Goal: Transaction & Acquisition: Purchase product/service

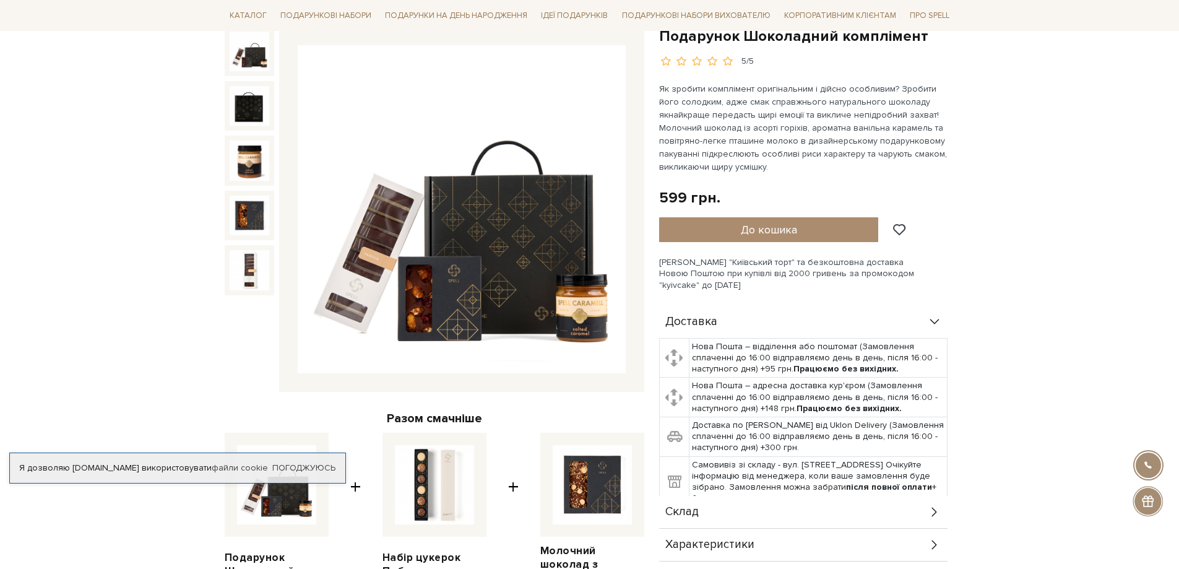
scroll to position [309, 0]
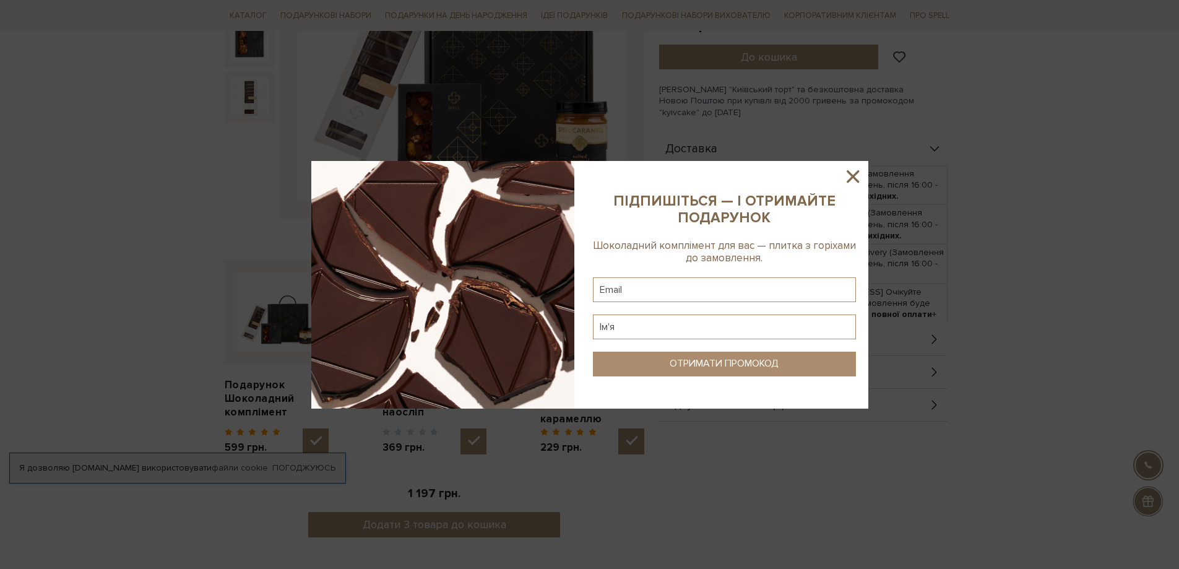
click at [857, 171] on icon at bounding box center [853, 176] width 12 height 12
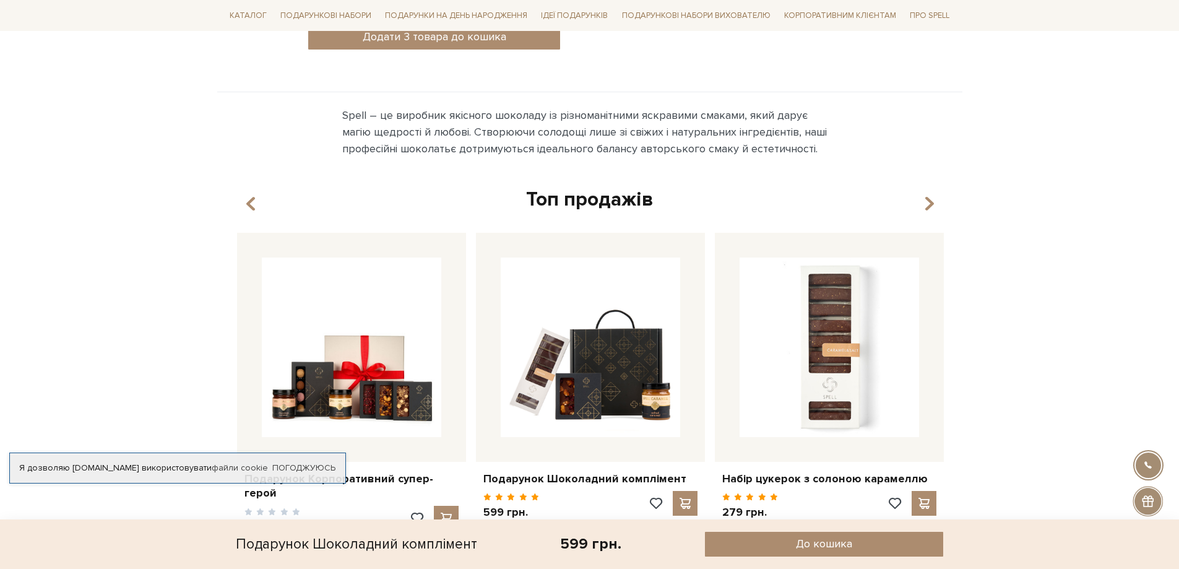
scroll to position [990, 0]
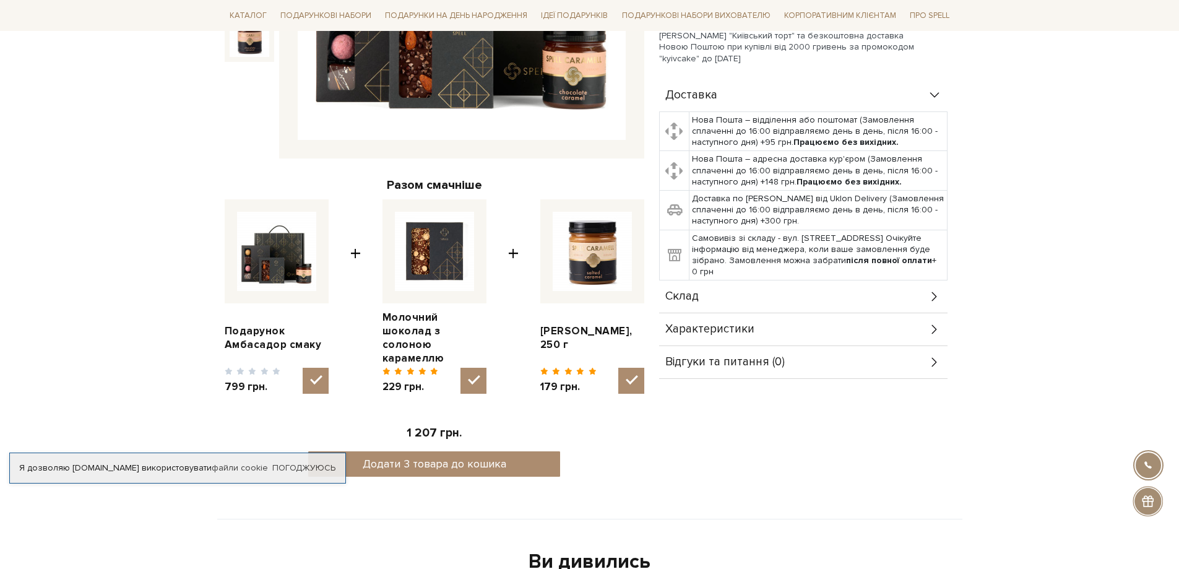
scroll to position [371, 0]
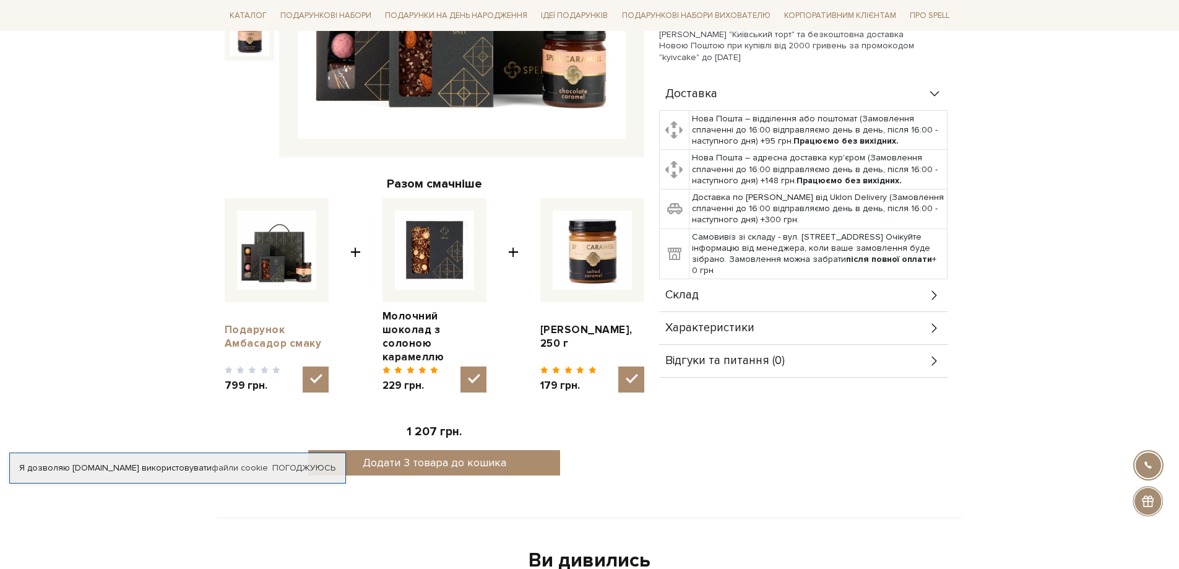
click at [246, 329] on link "Подарунок Амбасадор смаку" at bounding box center [277, 336] width 104 height 27
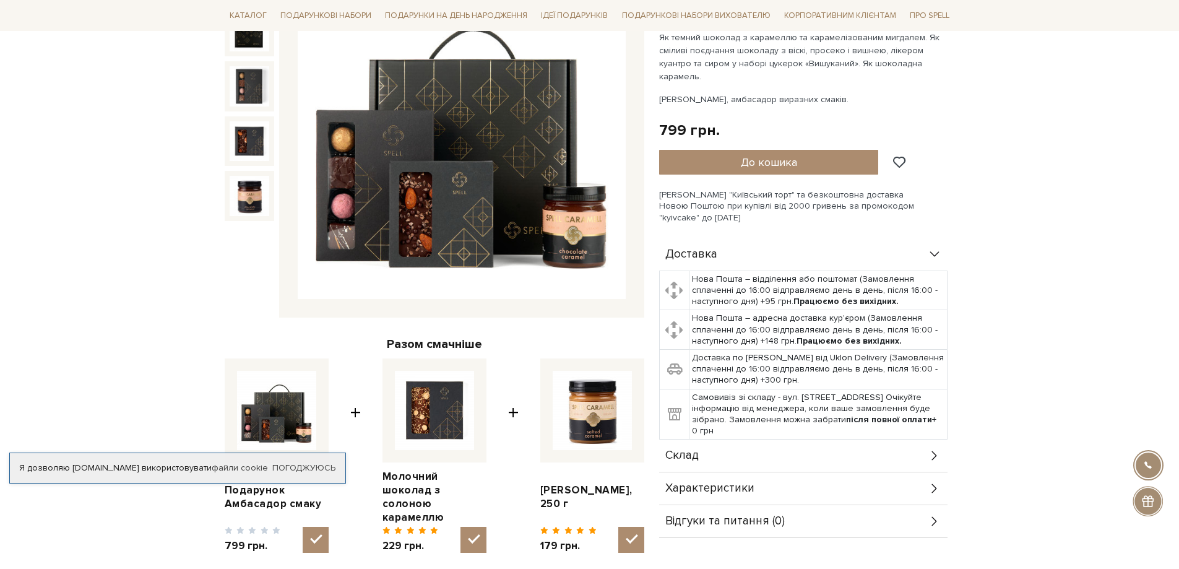
scroll to position [124, 0]
